Goal: Navigation & Orientation: Find specific page/section

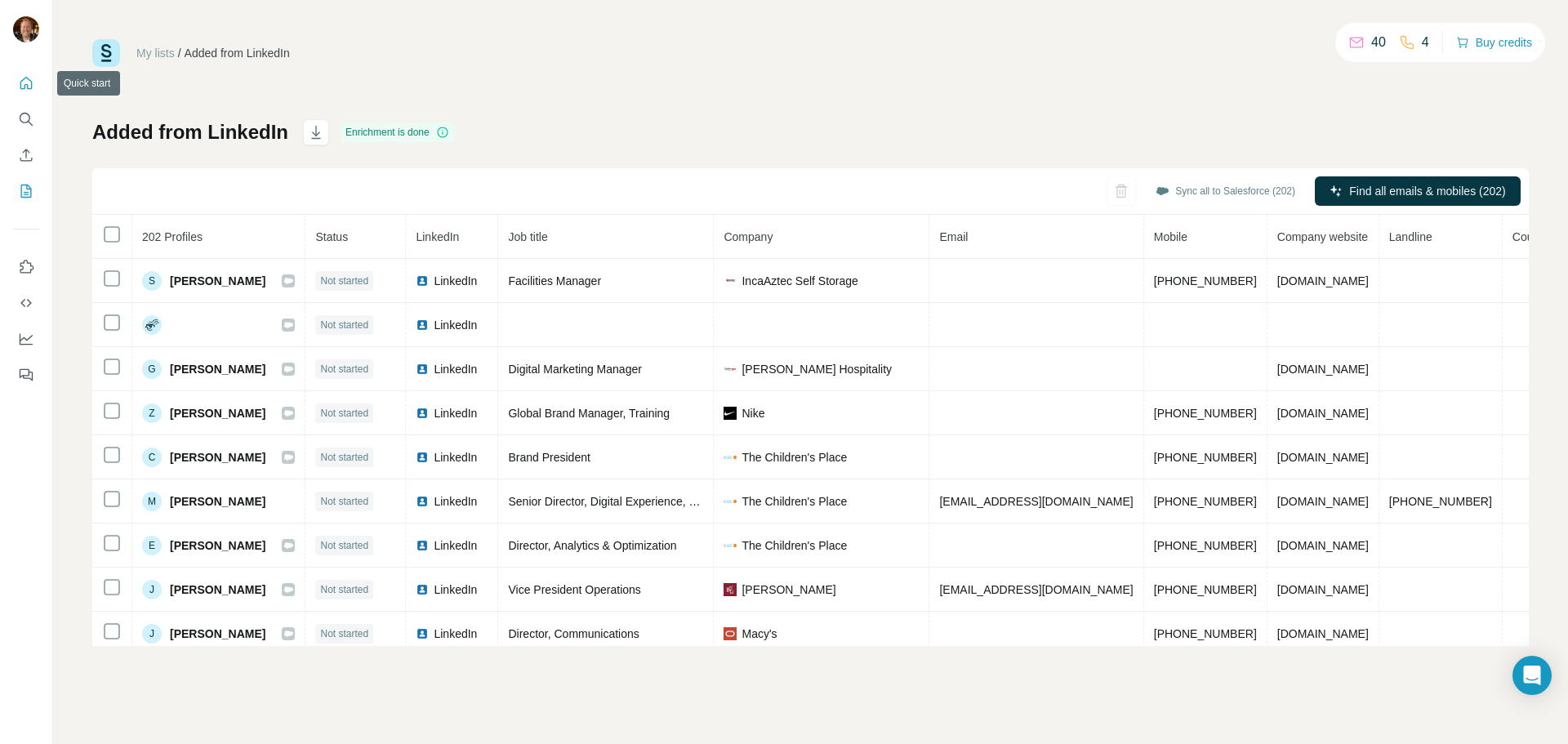
click at [24, 82] on icon "Quick start" at bounding box center [25, 83] width 16 height 16
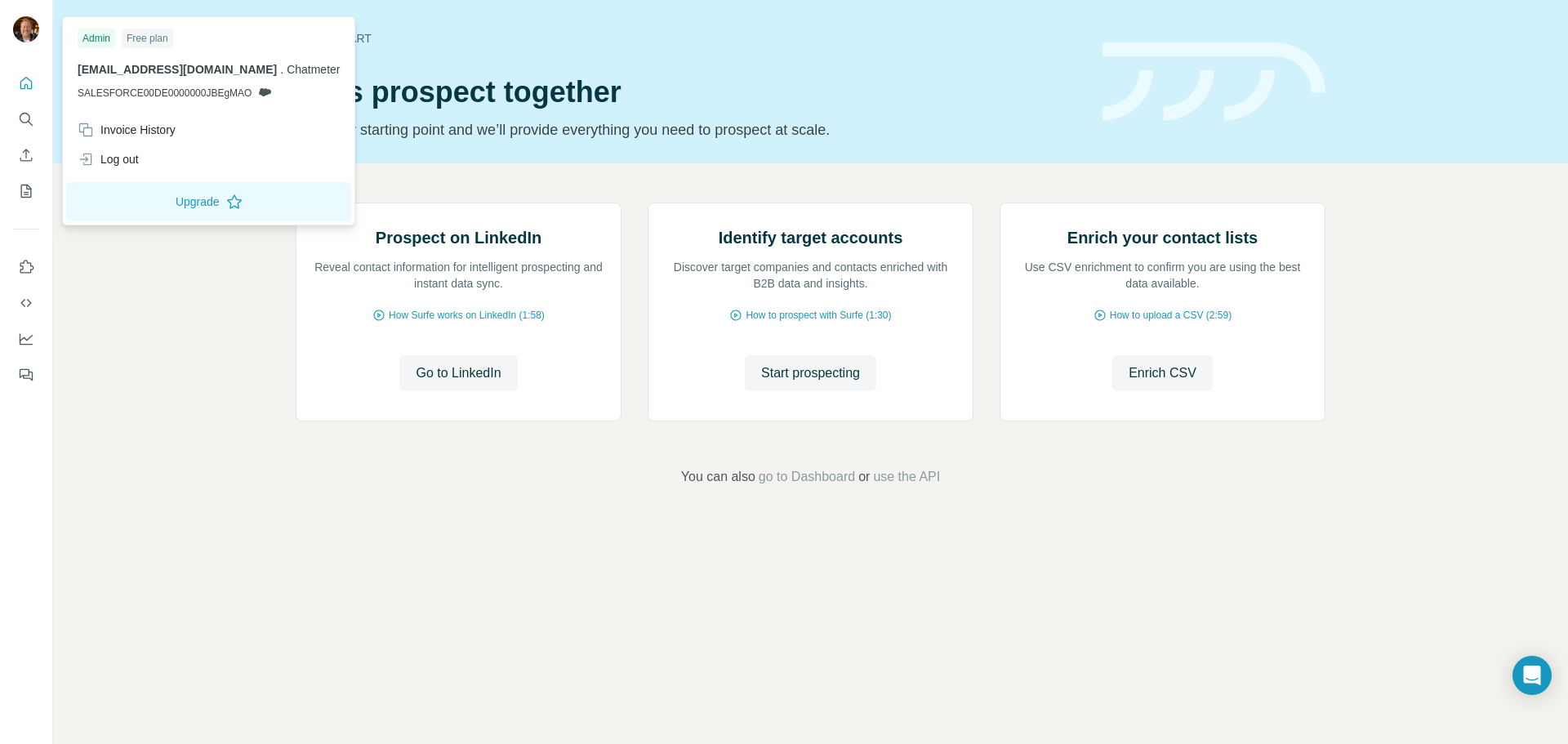
click at [34, 29] on img at bounding box center [26, 28] width 26 height 26
drag, startPoint x: 111, startPoint y: 518, endPoint x: 105, endPoint y: 504, distance: 15.2
click at [111, 518] on div "Prospect on LinkedIn Reveal contact information for intelligent prospecting and…" at bounding box center [810, 344] width 1515 height 363
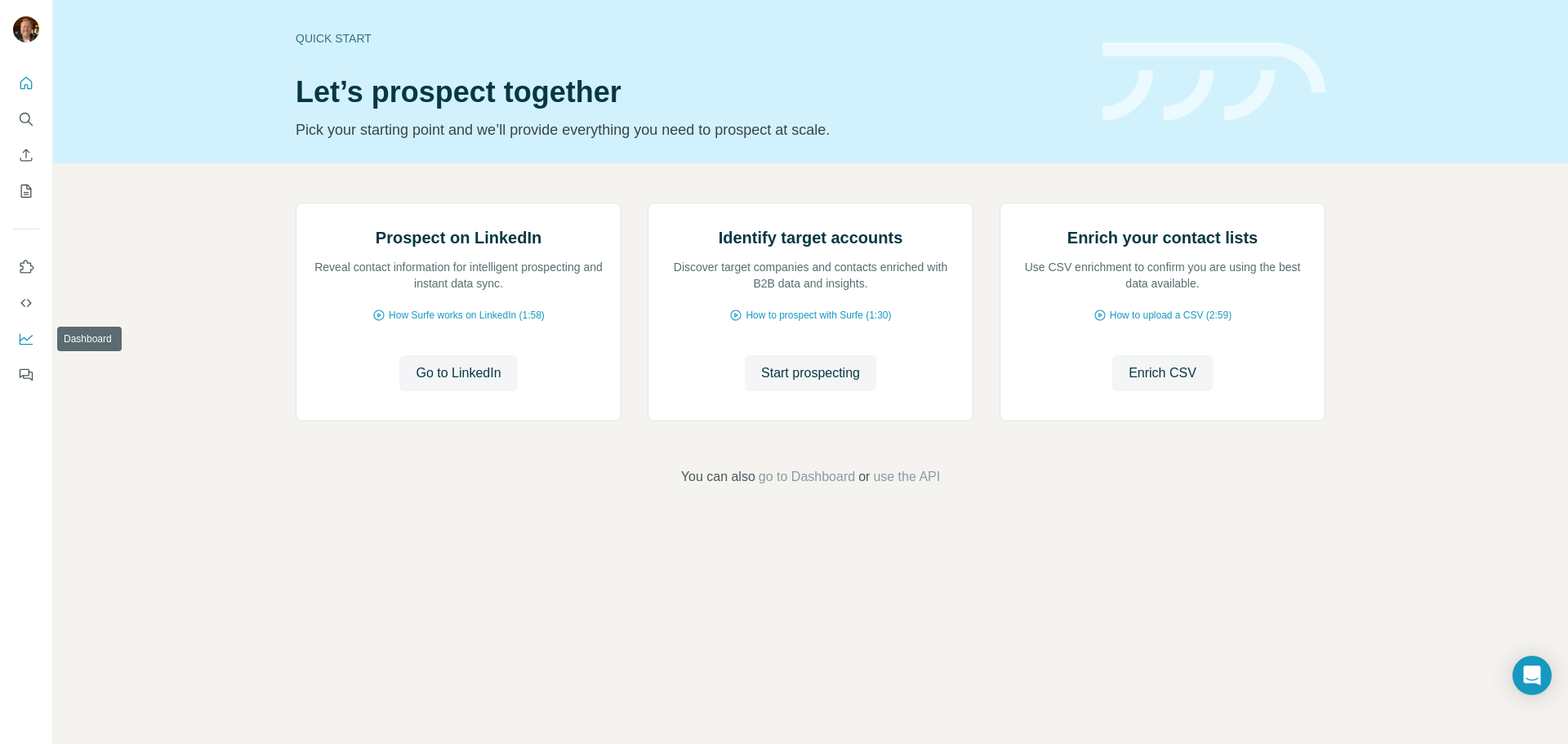
click at [28, 338] on icon "Dashboard" at bounding box center [26, 338] width 13 height 7
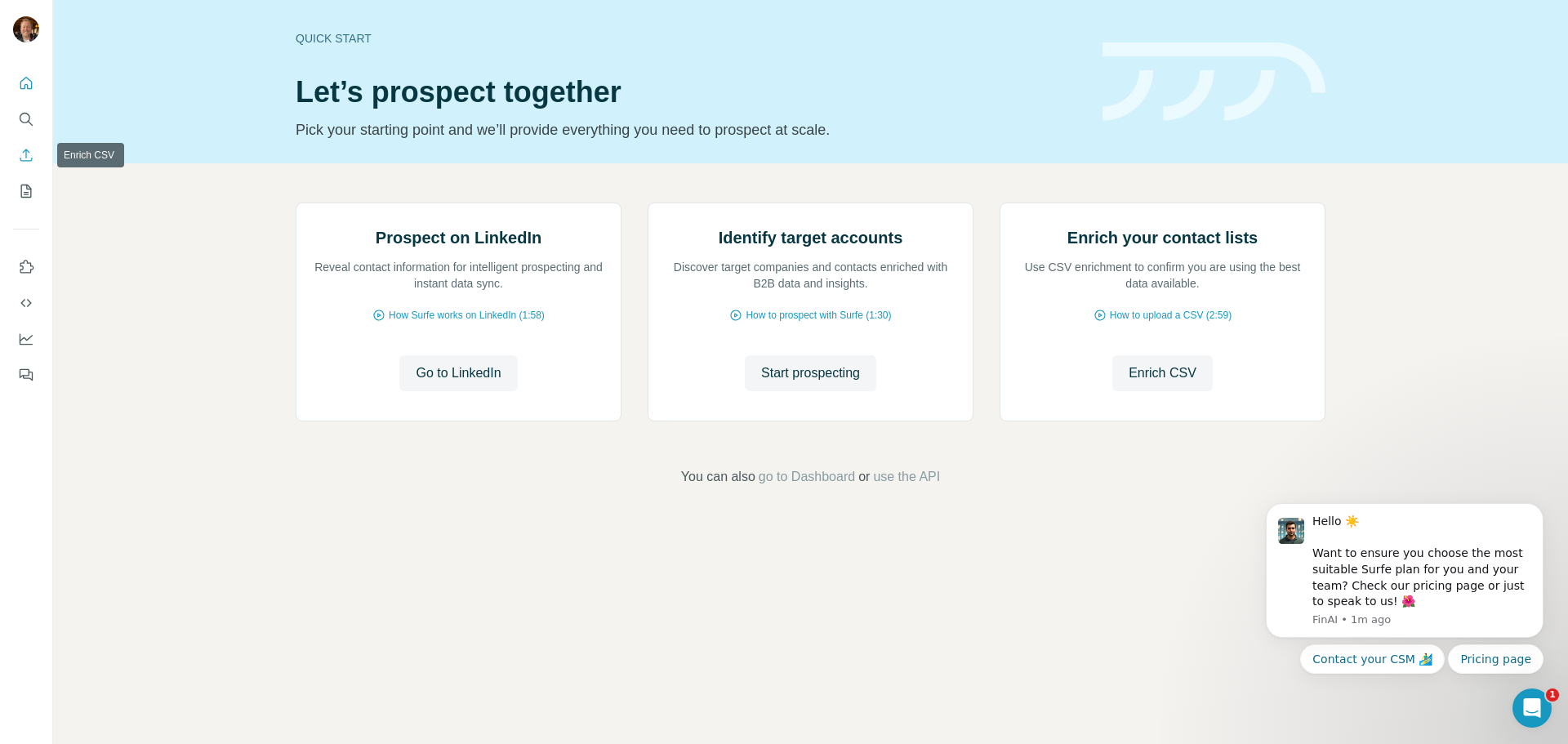
click at [33, 148] on icon "Enrich CSV" at bounding box center [25, 154] width 16 height 16
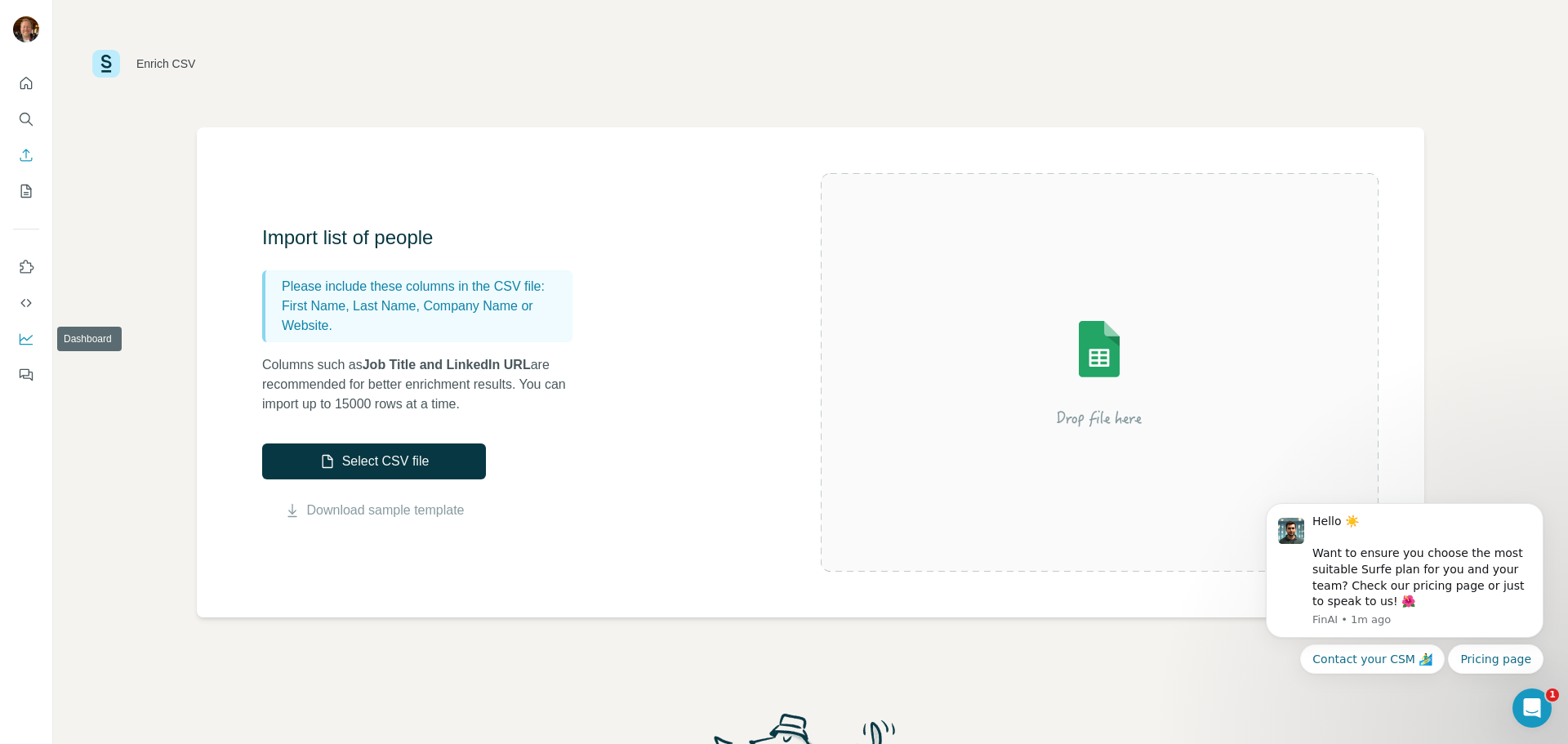
click at [28, 342] on icon "Dashboard" at bounding box center [25, 338] width 16 height 16
click at [31, 193] on icon "My lists" at bounding box center [26, 191] width 11 height 13
